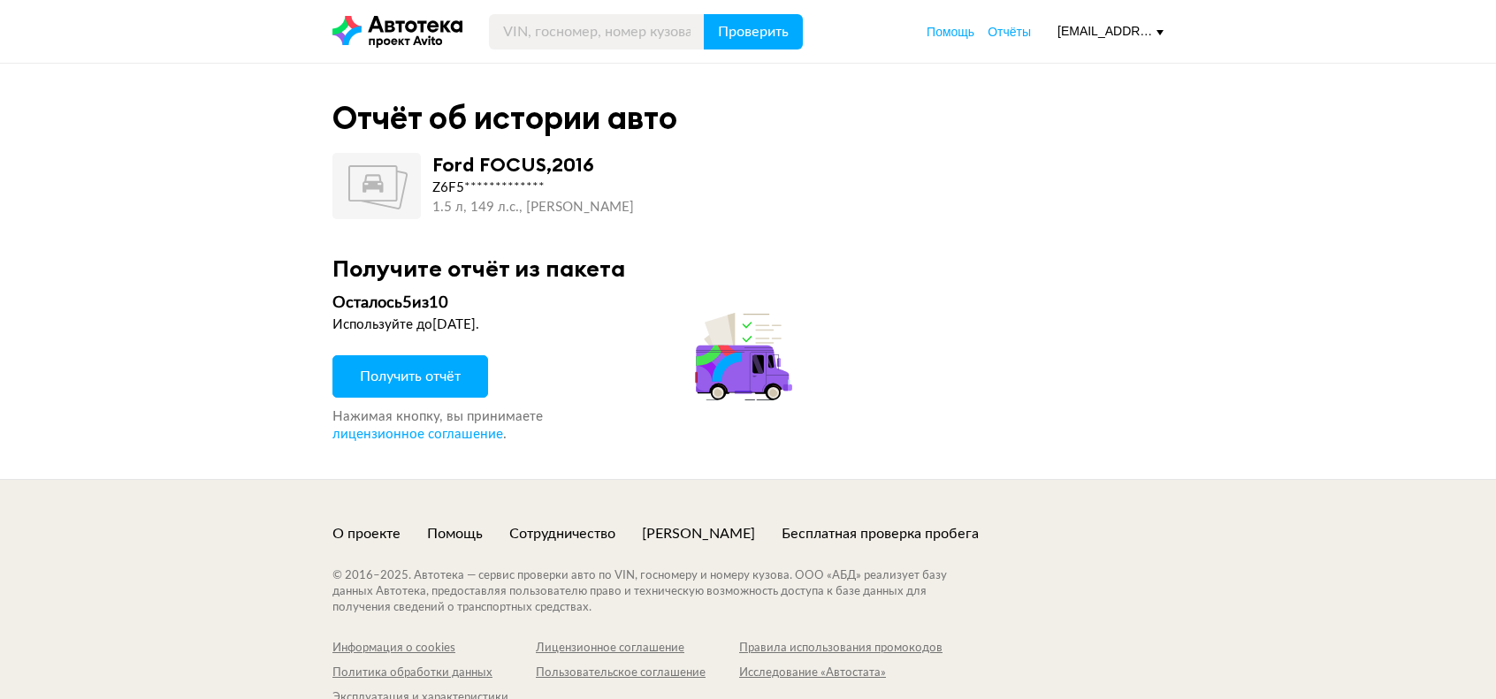
click at [405, 382] on span "Получить отчёт" at bounding box center [410, 377] width 101 height 14
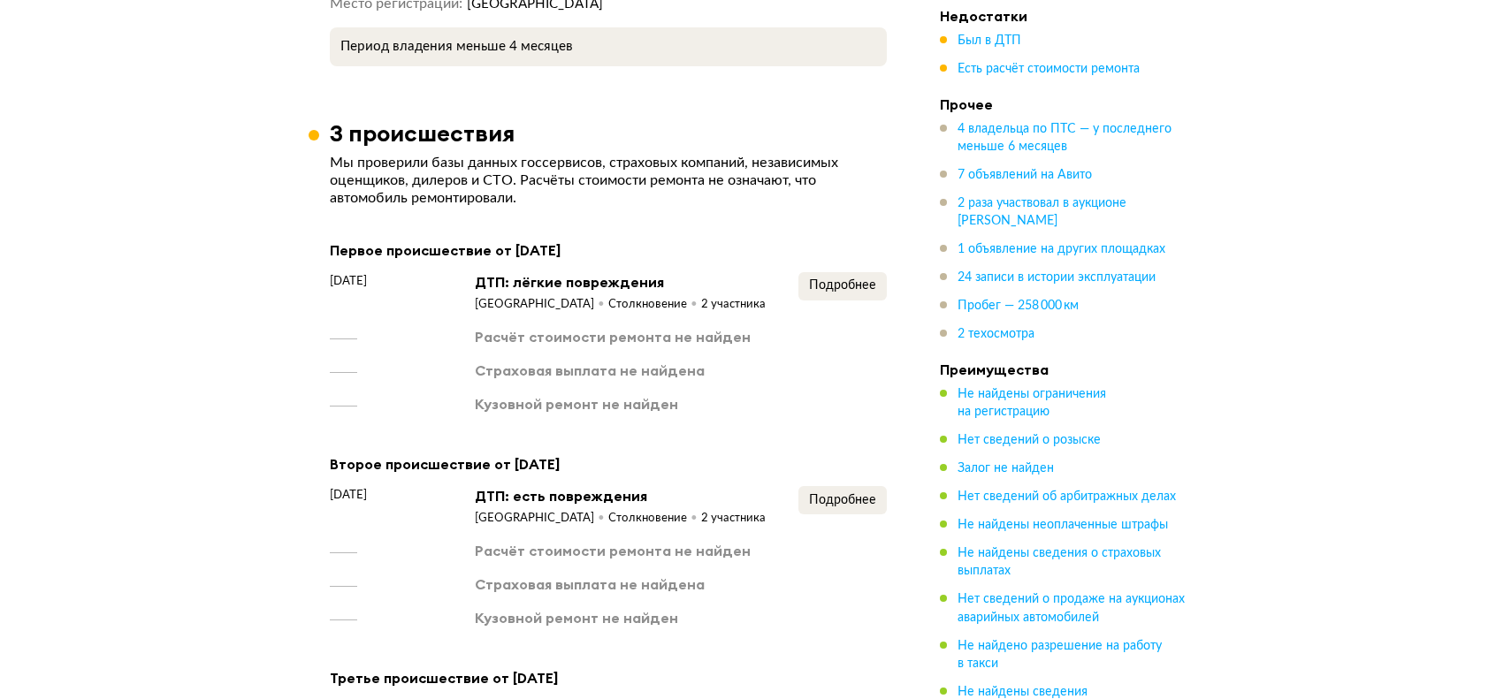
scroll to position [2830, 0]
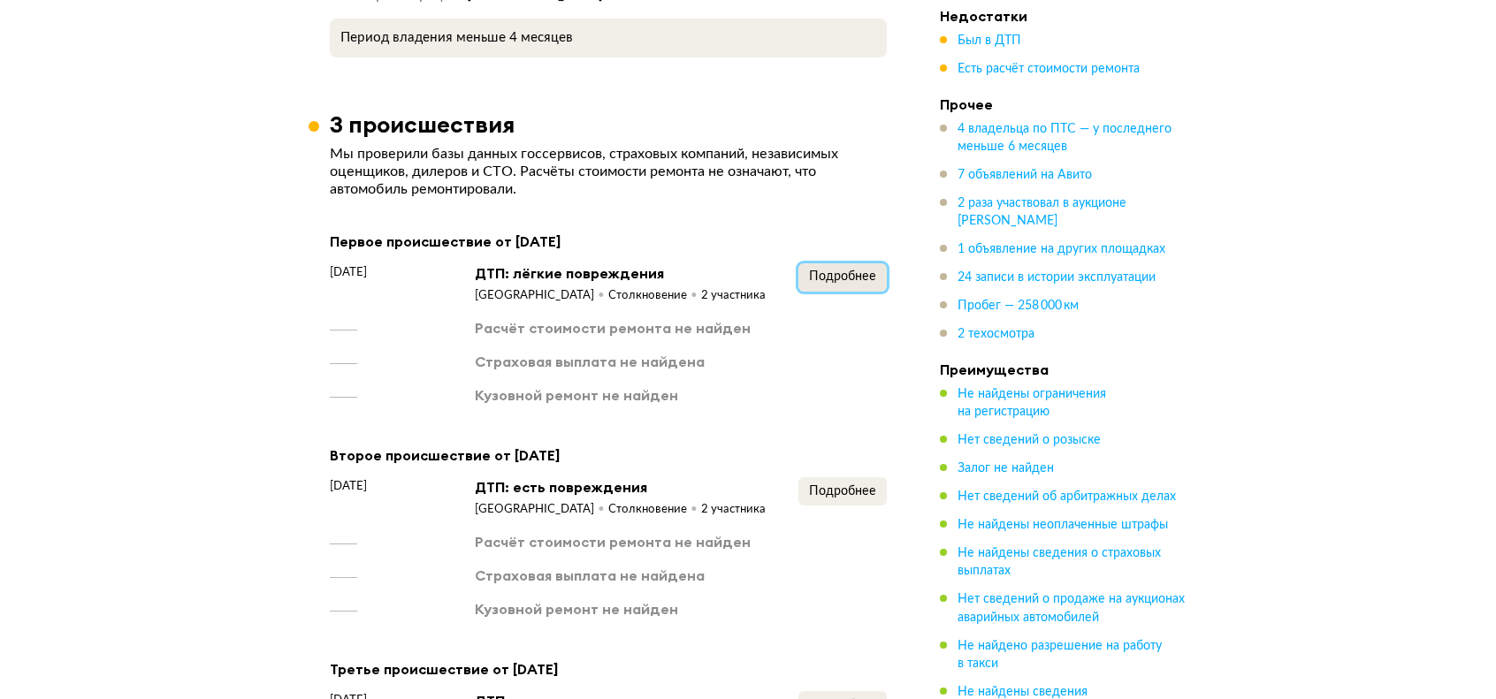
click at [852, 271] on span "Подробнее" at bounding box center [842, 277] width 67 height 12
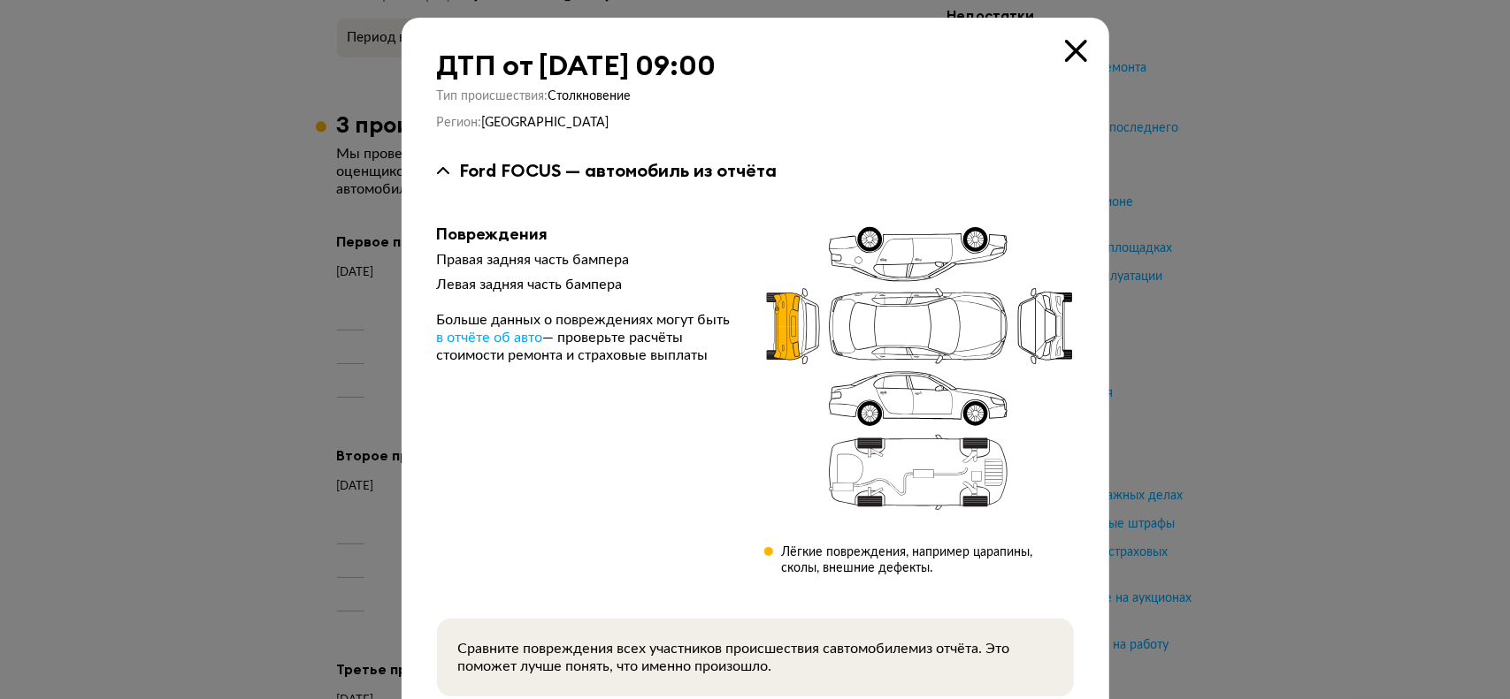
click at [1065, 47] on icon at bounding box center [1076, 51] width 22 height 22
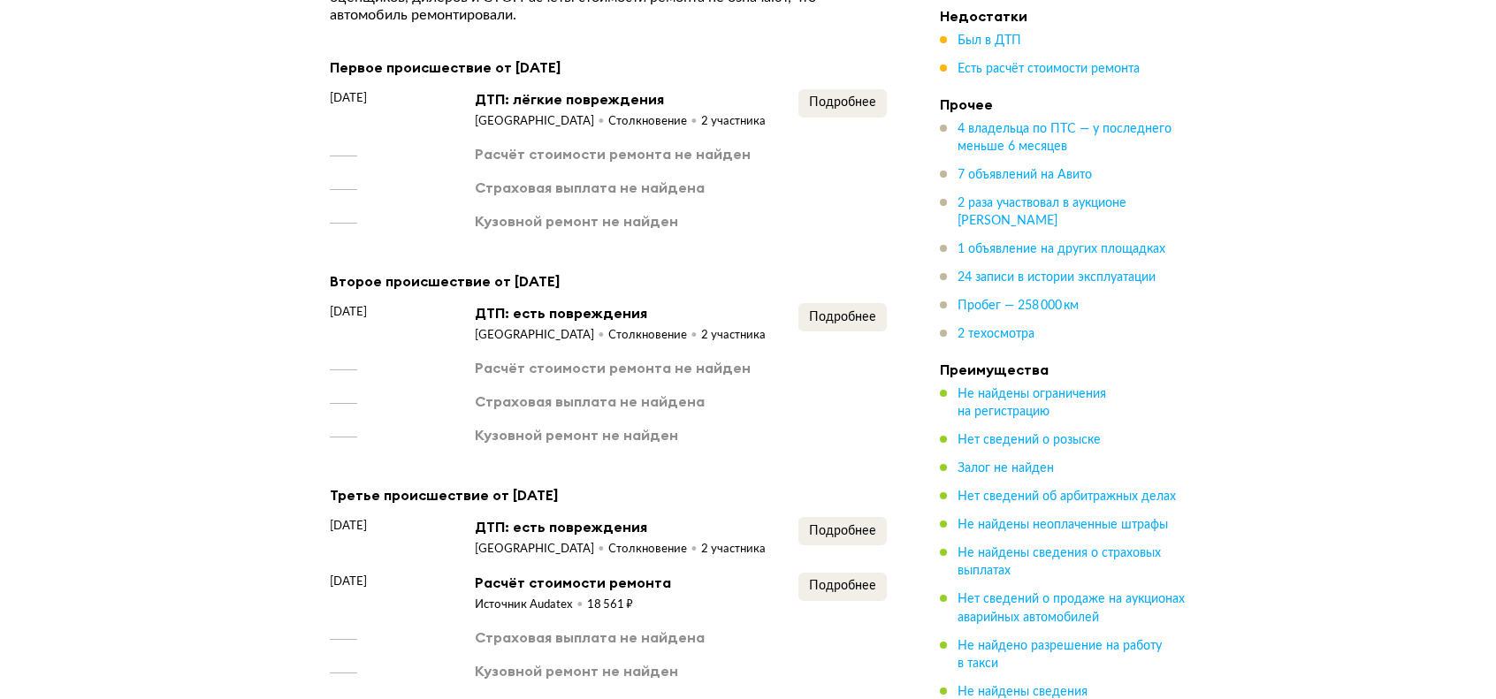
scroll to position [3007, 0]
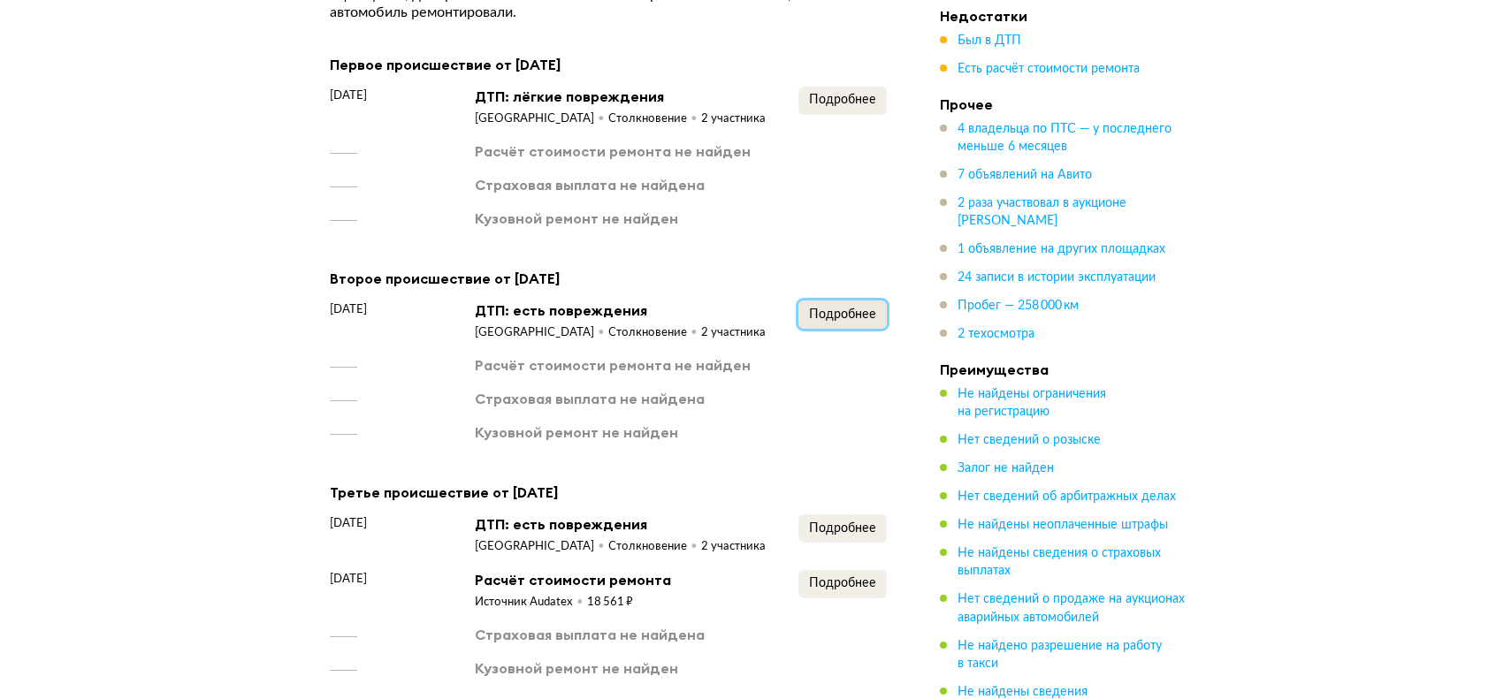
click at [835, 309] on span "Подробнее" at bounding box center [842, 315] width 67 height 12
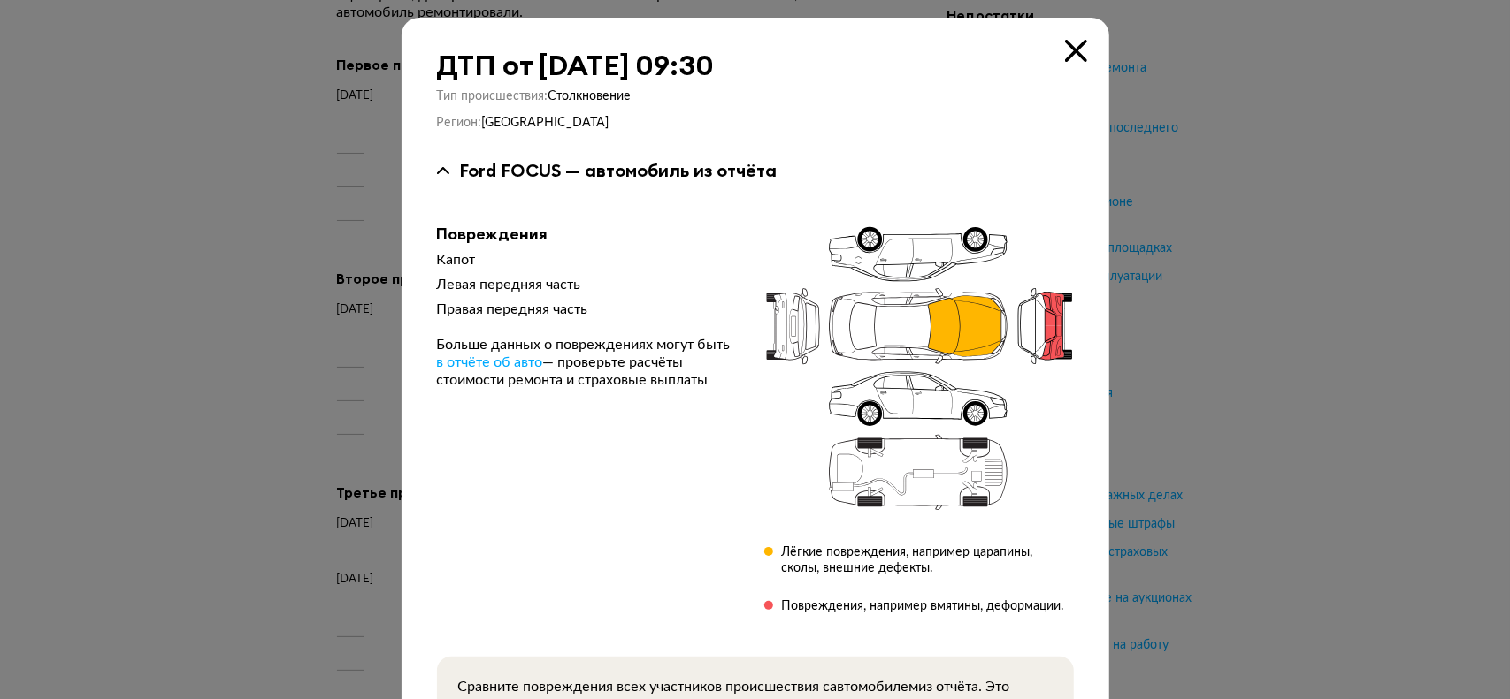
click at [1065, 52] on icon at bounding box center [1076, 51] width 22 height 22
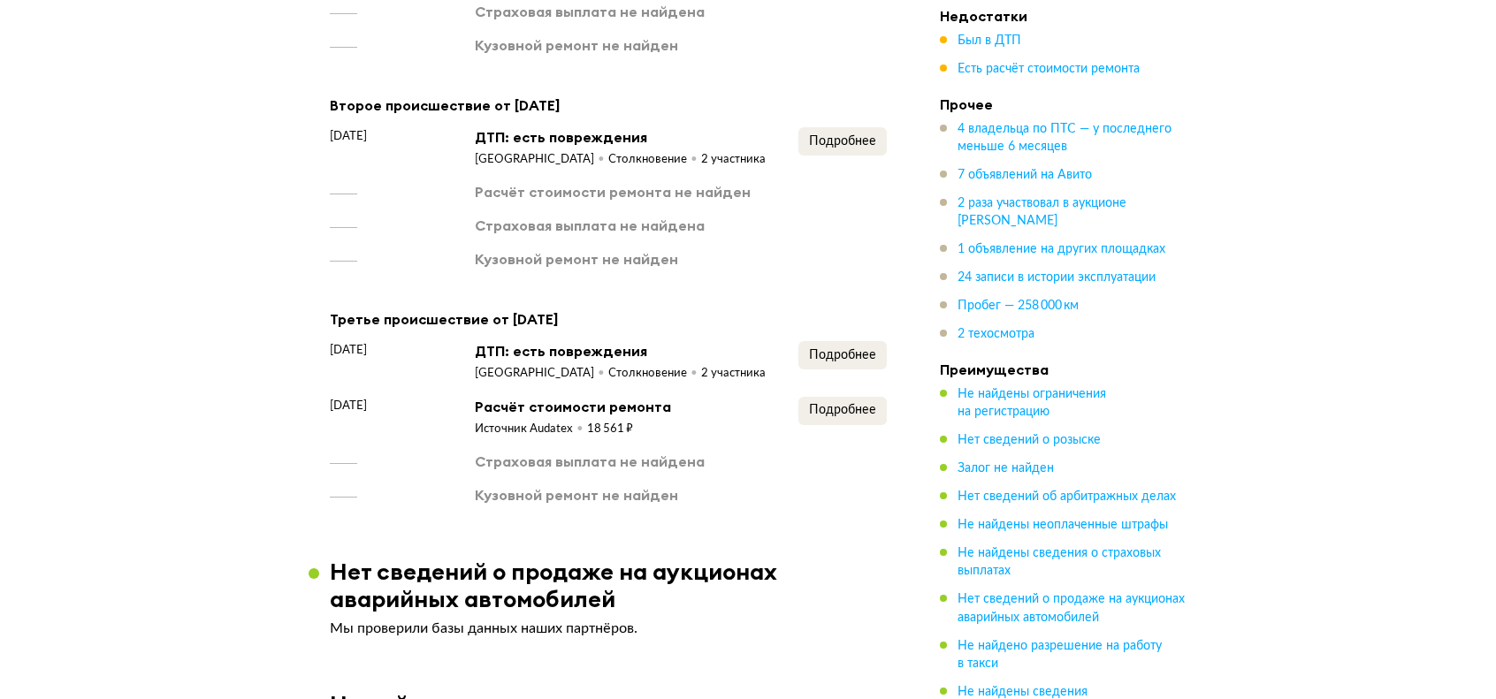
scroll to position [3184, 0]
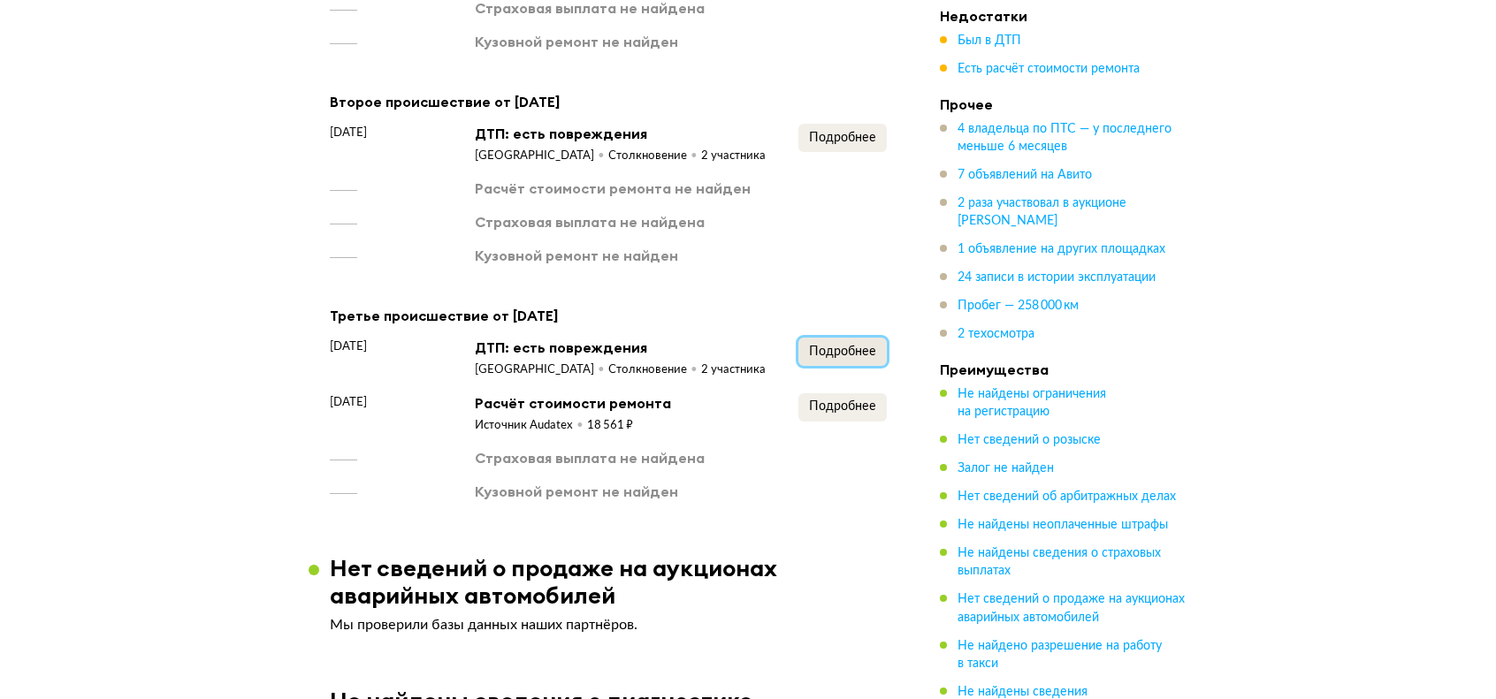
click at [837, 346] on span "Подробнее" at bounding box center [842, 352] width 67 height 12
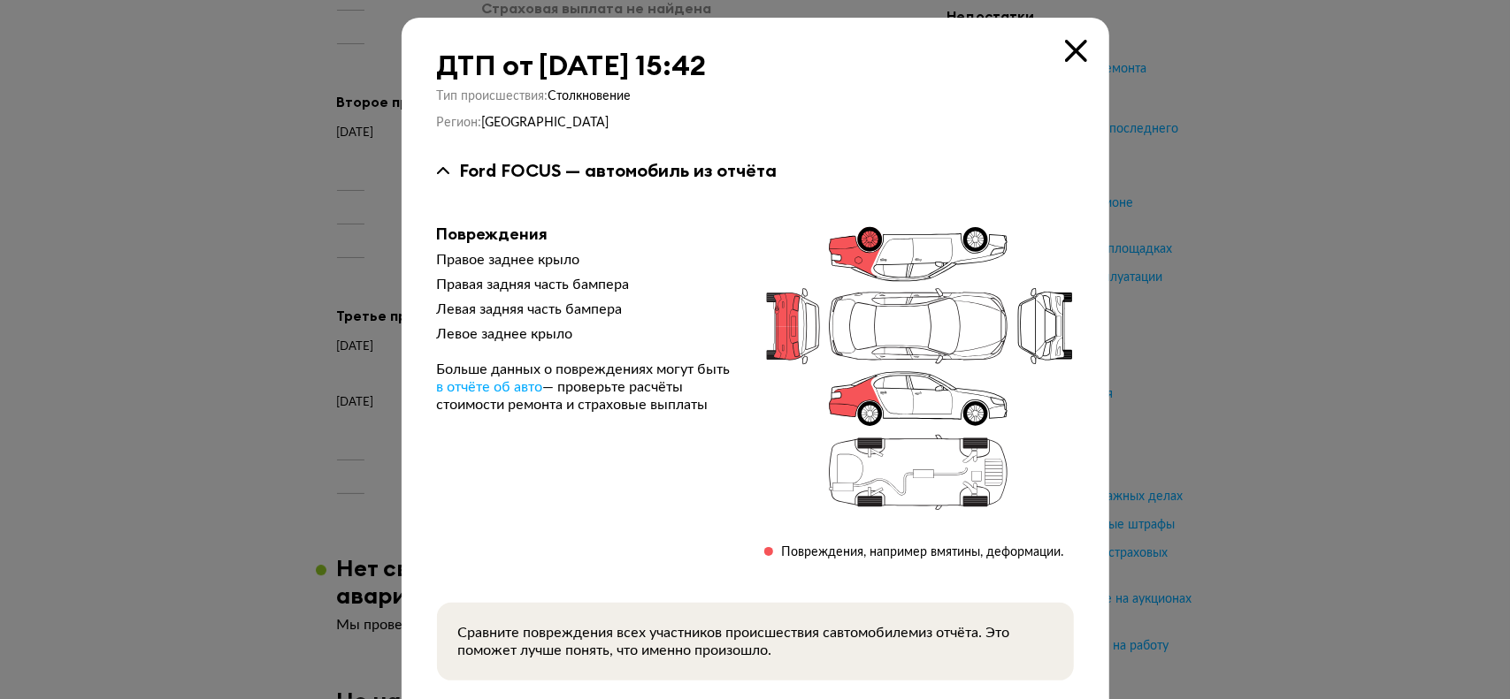
click at [1065, 56] on icon at bounding box center [1076, 51] width 22 height 22
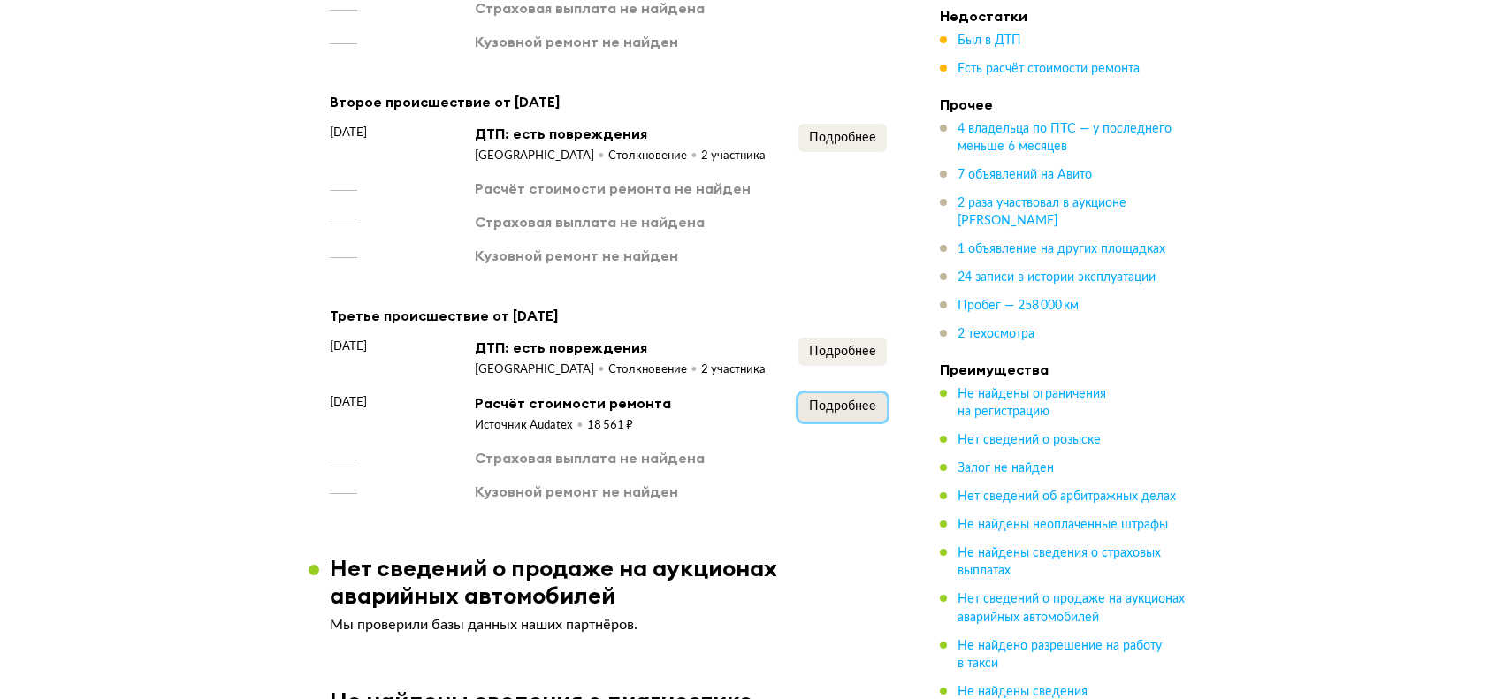
click at [845, 401] on span "Подробнее" at bounding box center [842, 407] width 67 height 12
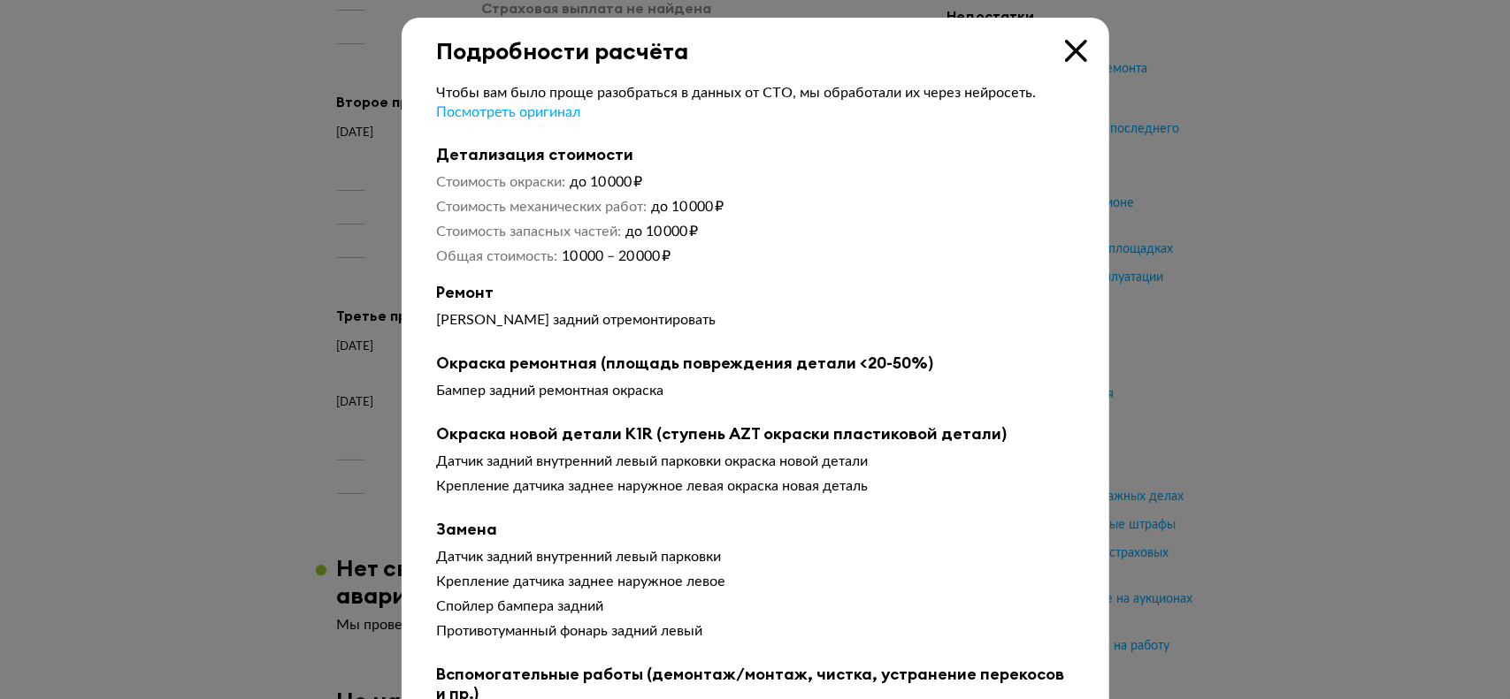
click at [1065, 50] on icon at bounding box center [1076, 51] width 22 height 22
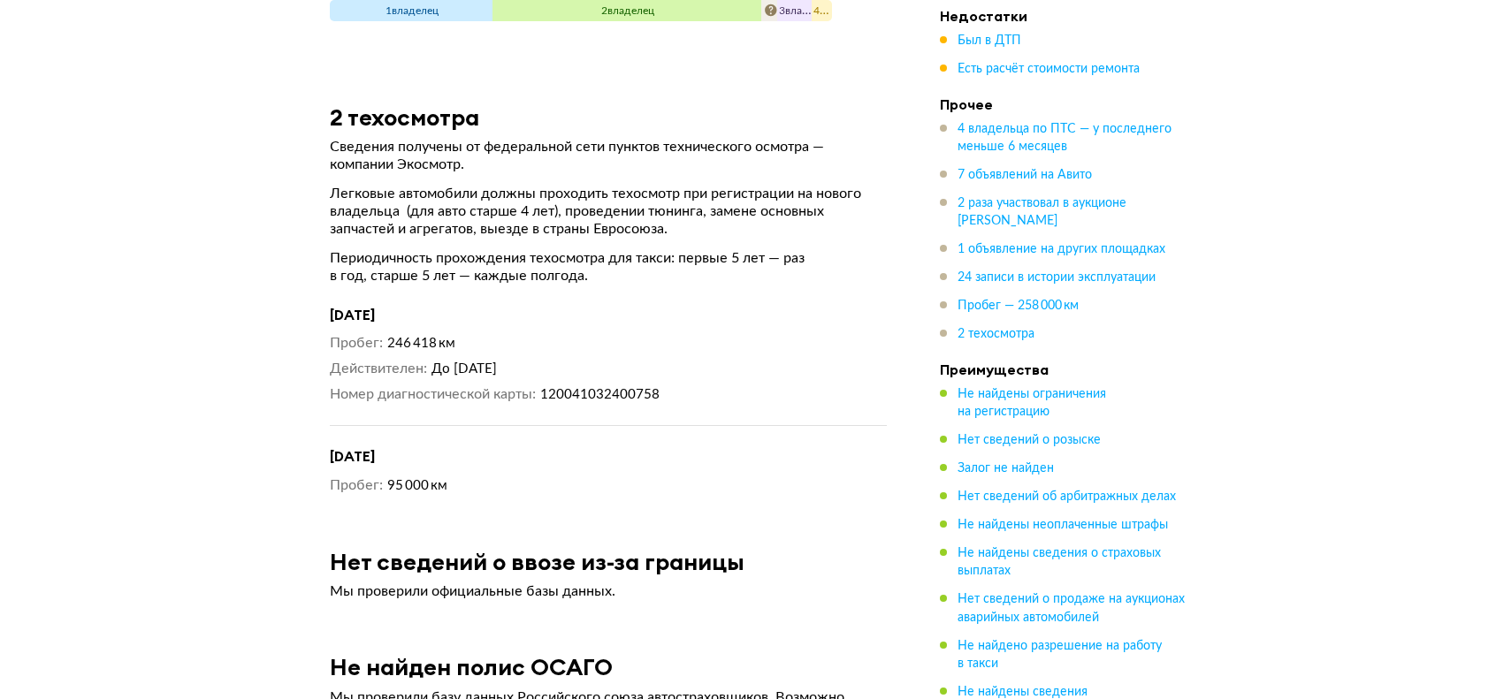
scroll to position [11673, 0]
